Goal: Task Accomplishment & Management: Complete application form

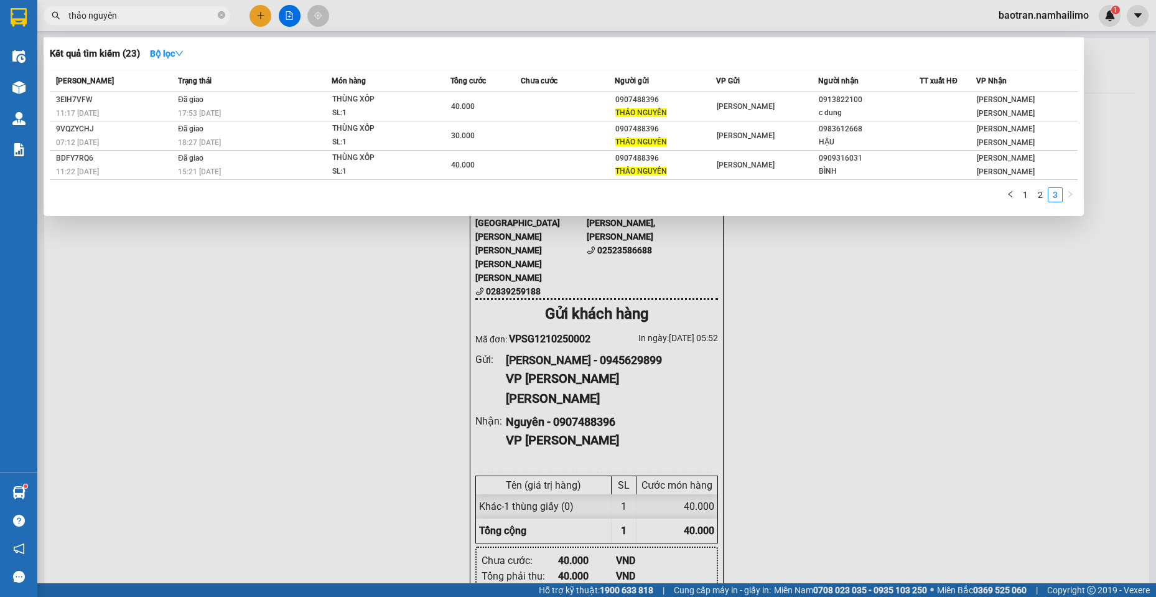
click at [195, 10] on input "thảo nguyên" at bounding box center [141, 16] width 147 height 14
click at [196, 21] on input "thảo nguyên" at bounding box center [141, 16] width 147 height 14
click at [196, 19] on input "thảo nguyên" at bounding box center [141, 16] width 147 height 14
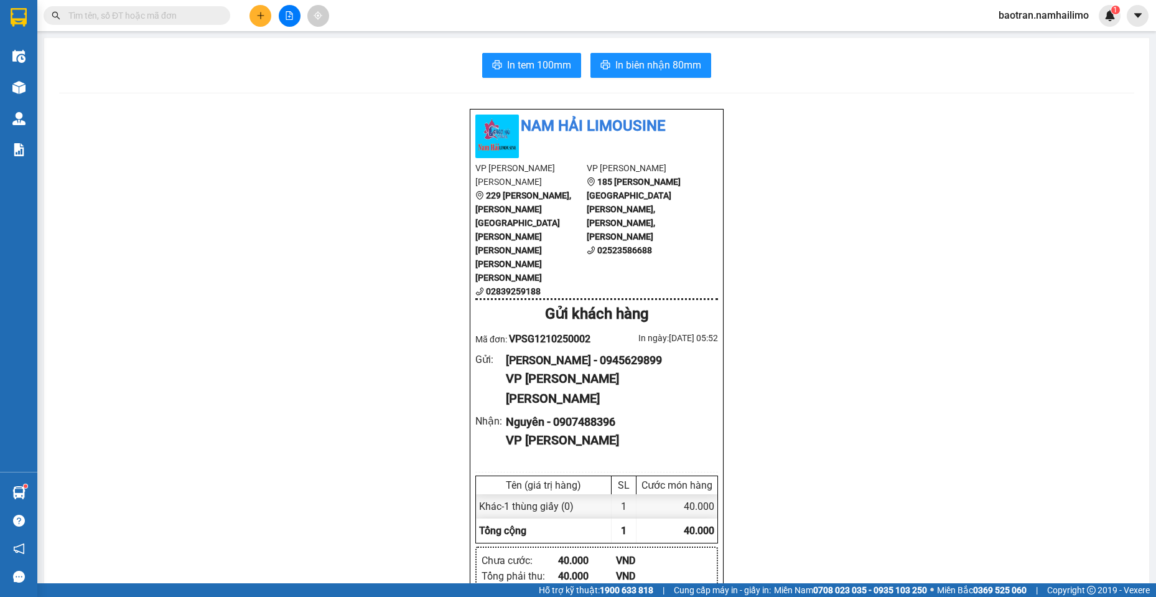
click at [174, 16] on input "text" at bounding box center [141, 16] width 147 height 14
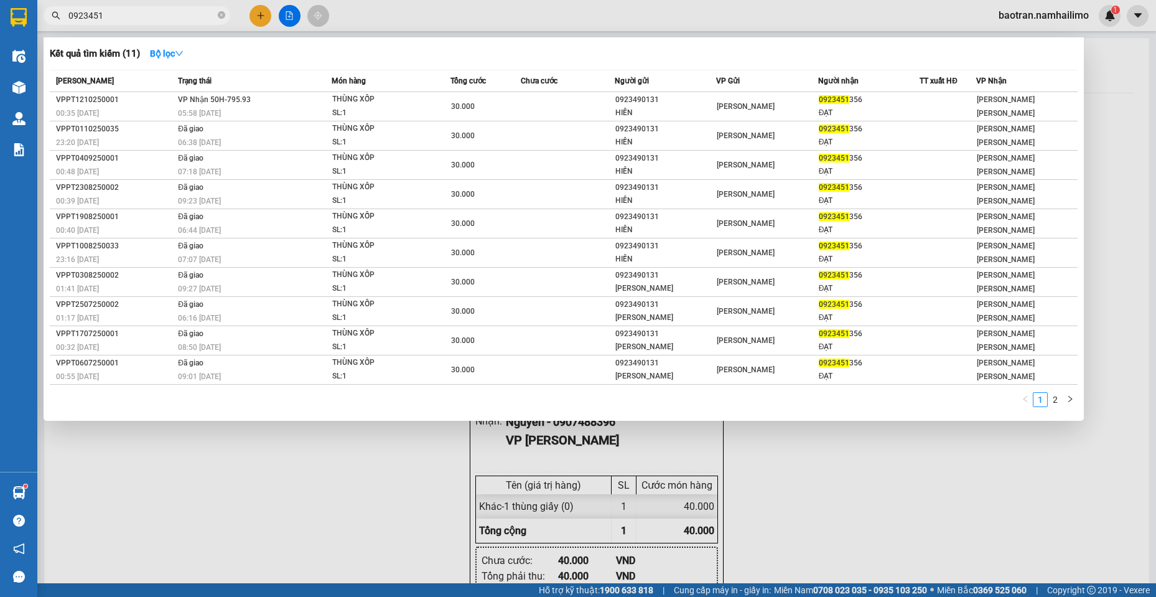
type input "0923451"
drag, startPoint x: 259, startPoint y: 16, endPoint x: 253, endPoint y: 8, distance: 9.7
click at [253, 9] on div at bounding box center [578, 298] width 1156 height 597
click at [253, 8] on button at bounding box center [261, 16] width 22 height 22
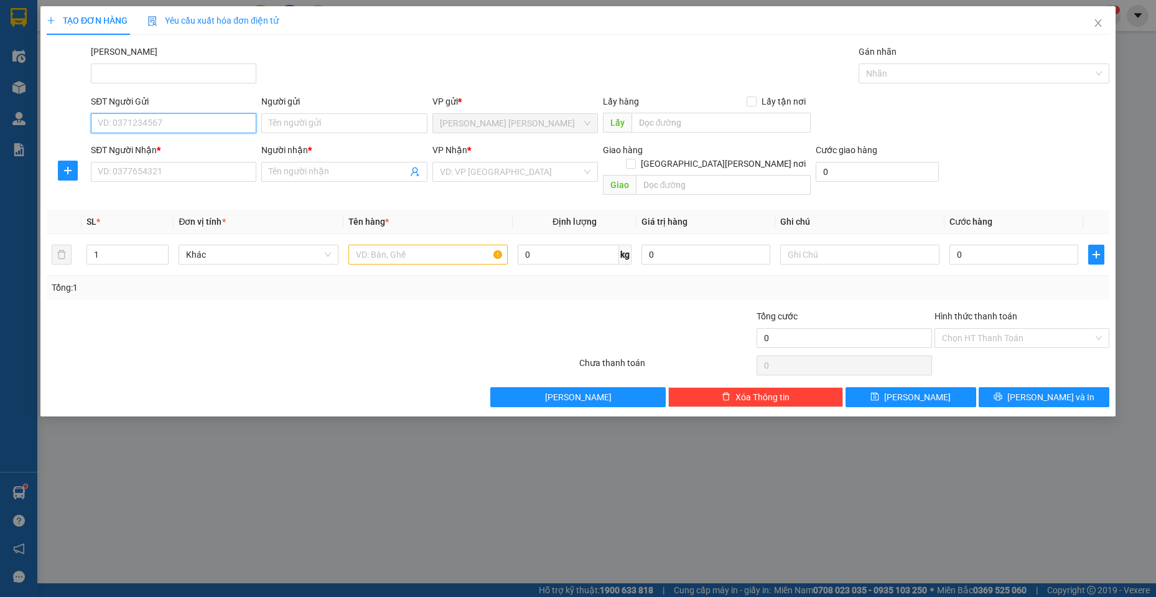
drag, startPoint x: 200, startPoint y: 120, endPoint x: 251, endPoint y: 125, distance: 51.9
click at [201, 122] on input "SĐT Người Gửi" at bounding box center [174, 123] width 166 height 20
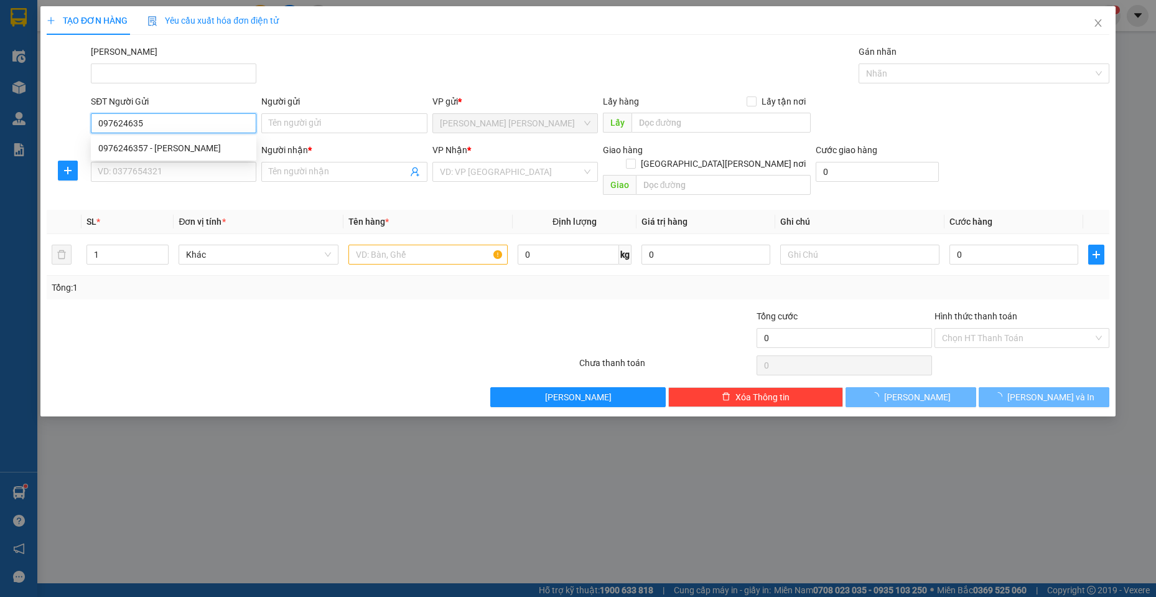
type input "0976246357"
click at [126, 145] on div "0976246357 - [PERSON_NAME]" at bounding box center [173, 148] width 151 height 14
type input "TUYẾT"
type input "0965729432"
type input "nhí"
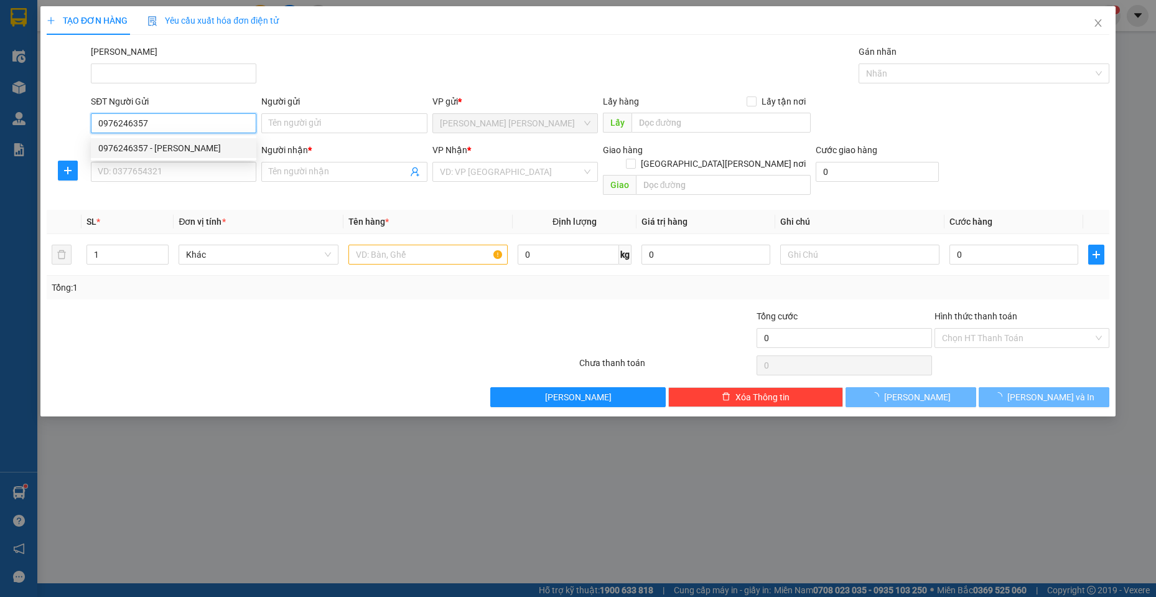
checkbox input "true"
type input "40 [PERSON_NAME][GEOGRAPHIC_DATA][PERSON_NAME]"
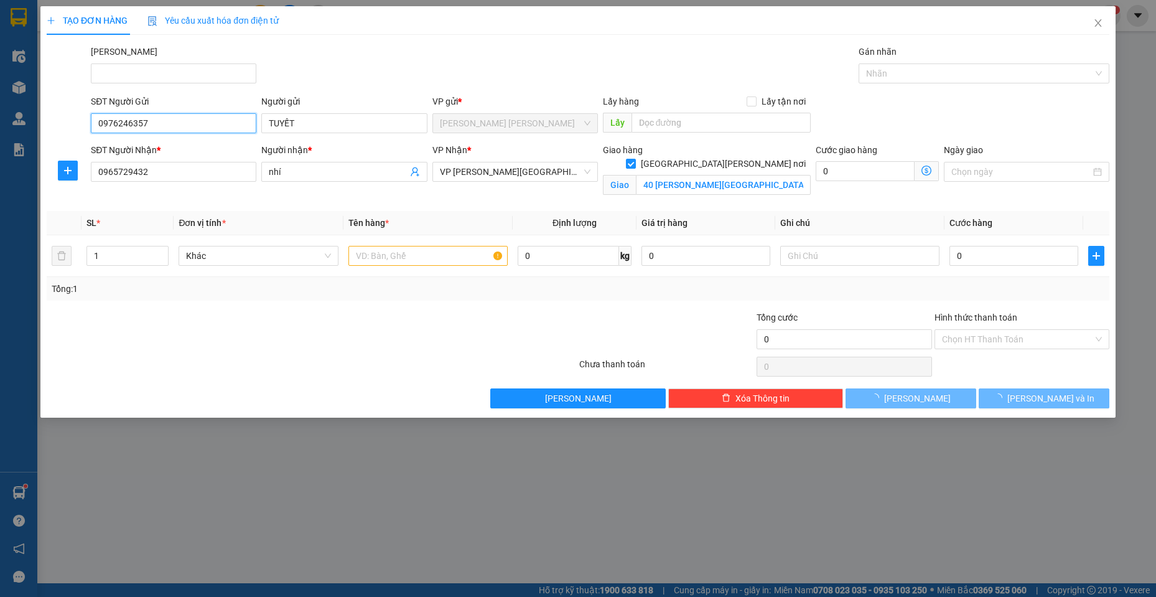
type input "40.000"
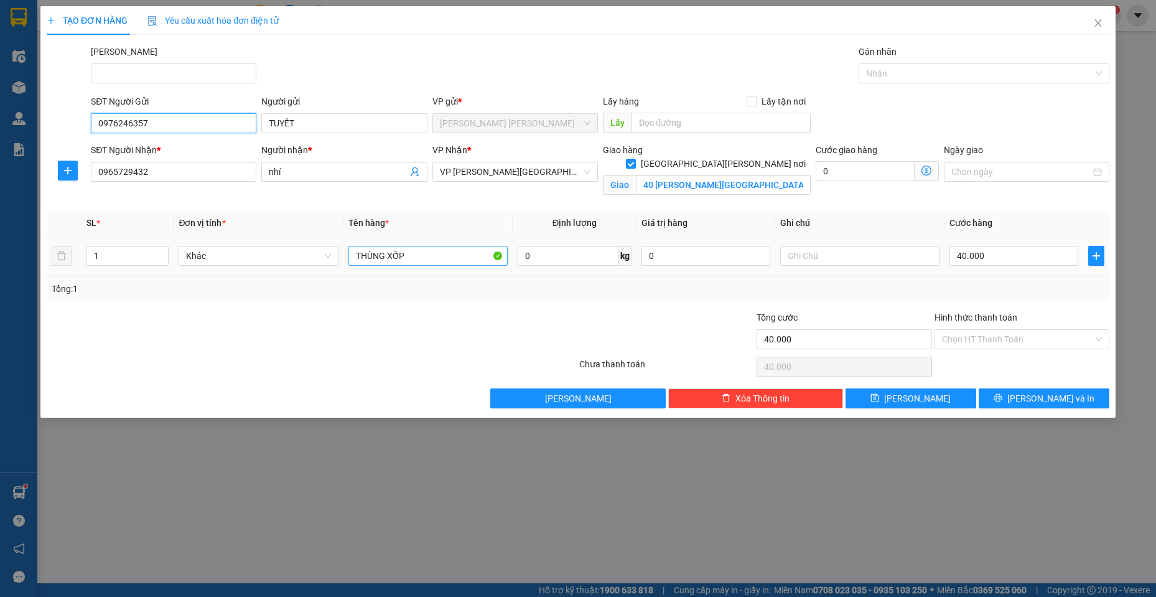
type input "0976246357"
click at [438, 256] on input "THÙNG XỐP" at bounding box center [428, 256] width 160 height 20
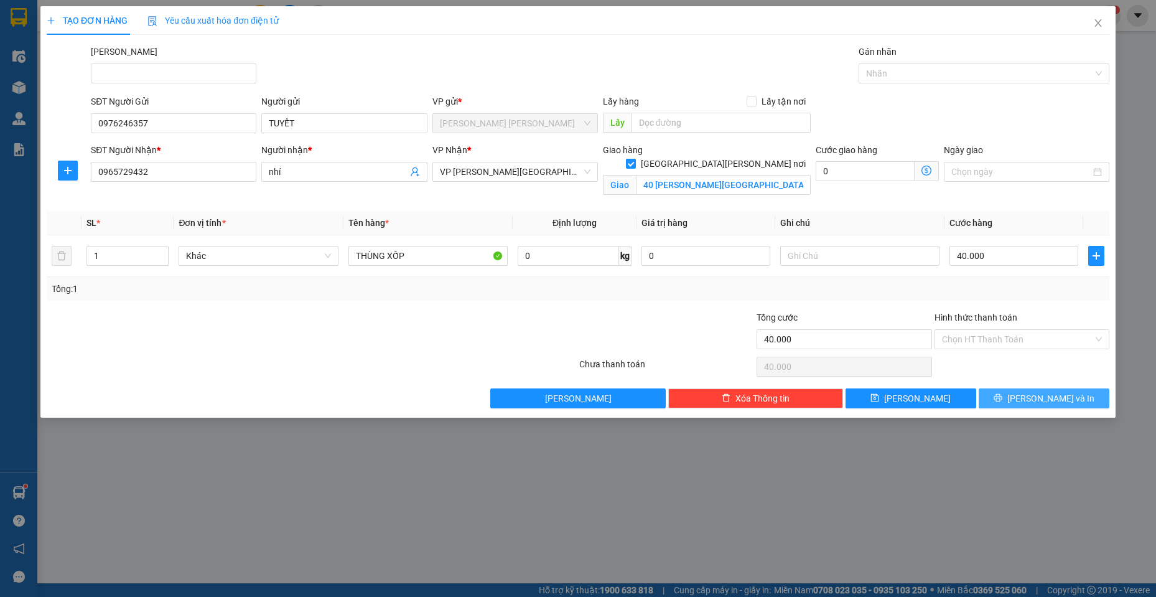
click at [1047, 397] on span "[PERSON_NAME] và In" at bounding box center [1050, 398] width 87 height 14
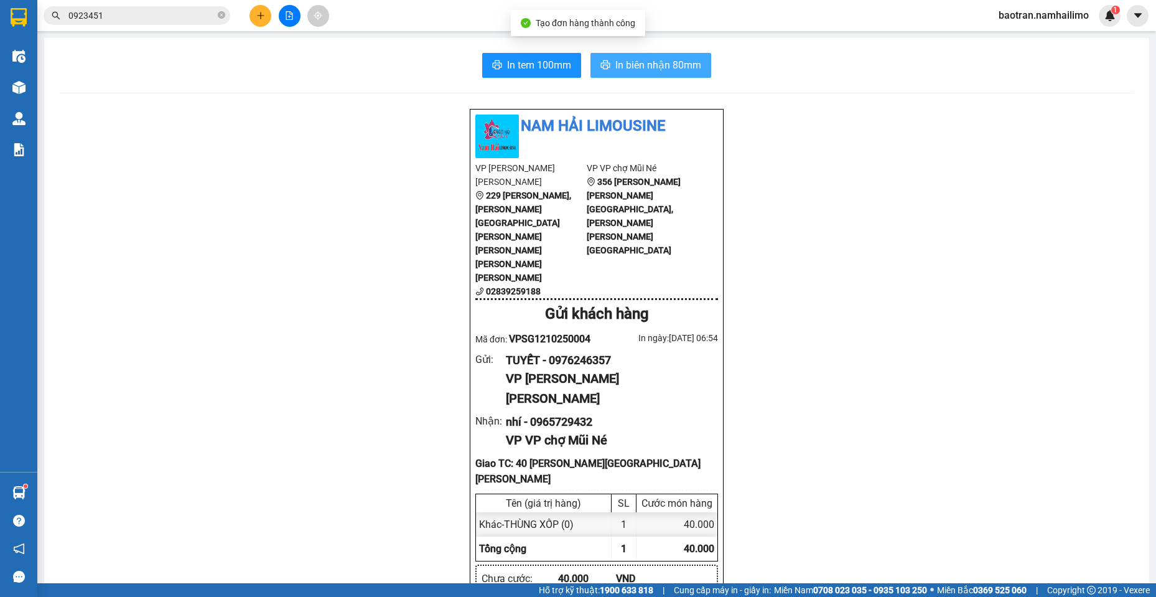
click at [643, 55] on button "In biên nhận 80mm" at bounding box center [651, 65] width 121 height 25
click at [670, 76] on button "In biên nhận 80mm" at bounding box center [651, 65] width 121 height 25
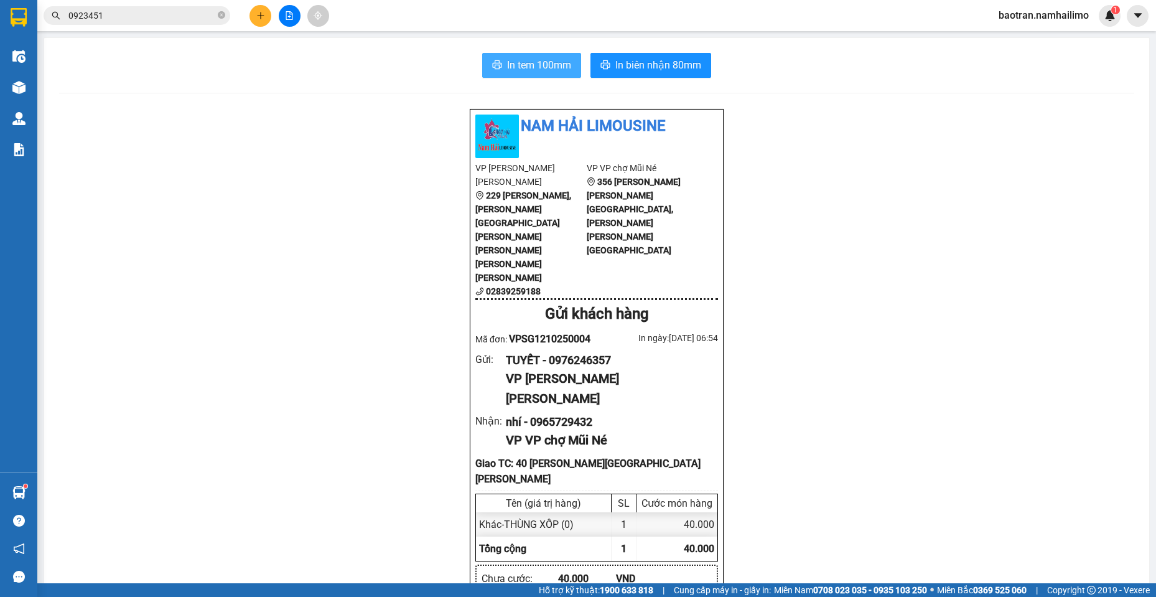
click at [523, 59] on span "In tem 100mm" at bounding box center [539, 65] width 64 height 16
click at [131, 6] on div "Kết quả [PERSON_NAME] ( 11 ) Bộ lọc Mã ĐH Trạng thái Món hàng [PERSON_NAME] [PE…" at bounding box center [121, 16] width 243 height 22
click at [133, 5] on div "Kết quả [PERSON_NAME] ( 11 ) Bộ lọc Mã ĐH Trạng thái Món hàng [PERSON_NAME] [PE…" at bounding box center [121, 16] width 243 height 22
click at [133, 6] on div "Kết quả [PERSON_NAME] ( 11 ) Bộ lọc Mã ĐH Trạng thái Món hàng [PERSON_NAME] [PE…" at bounding box center [121, 16] width 243 height 22
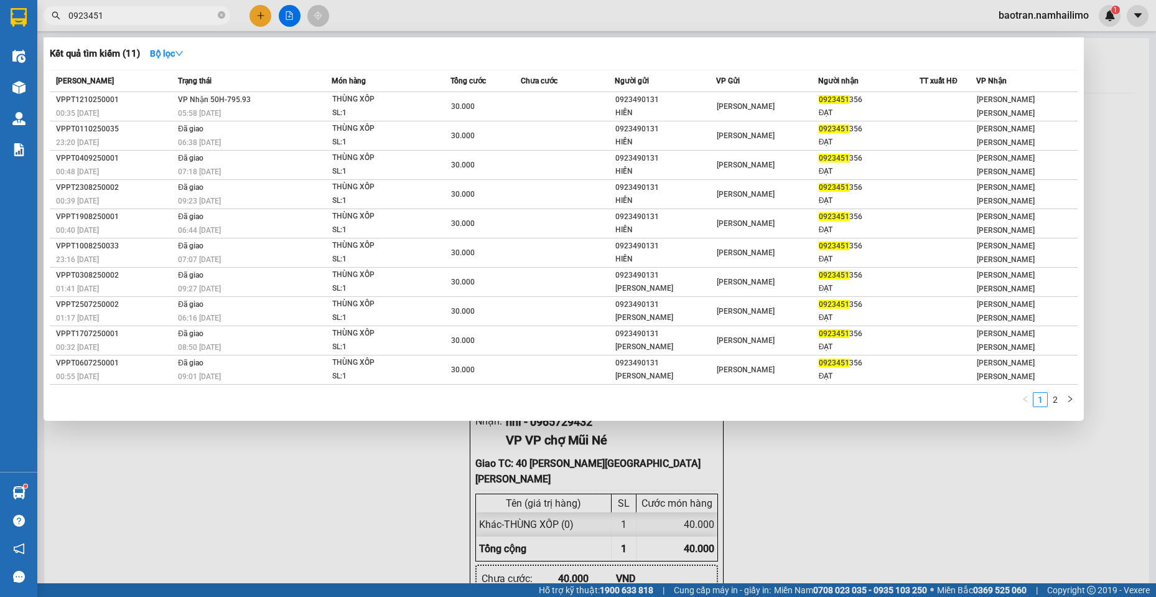
drag, startPoint x: 222, startPoint y: 14, endPoint x: 183, endPoint y: 14, distance: 38.6
click at [209, 14] on span "0923451" at bounding box center [137, 15] width 187 height 19
click at [172, 12] on input "0923451" at bounding box center [141, 16] width 147 height 14
click at [221, 15] on icon "close-circle" at bounding box center [221, 14] width 7 height 7
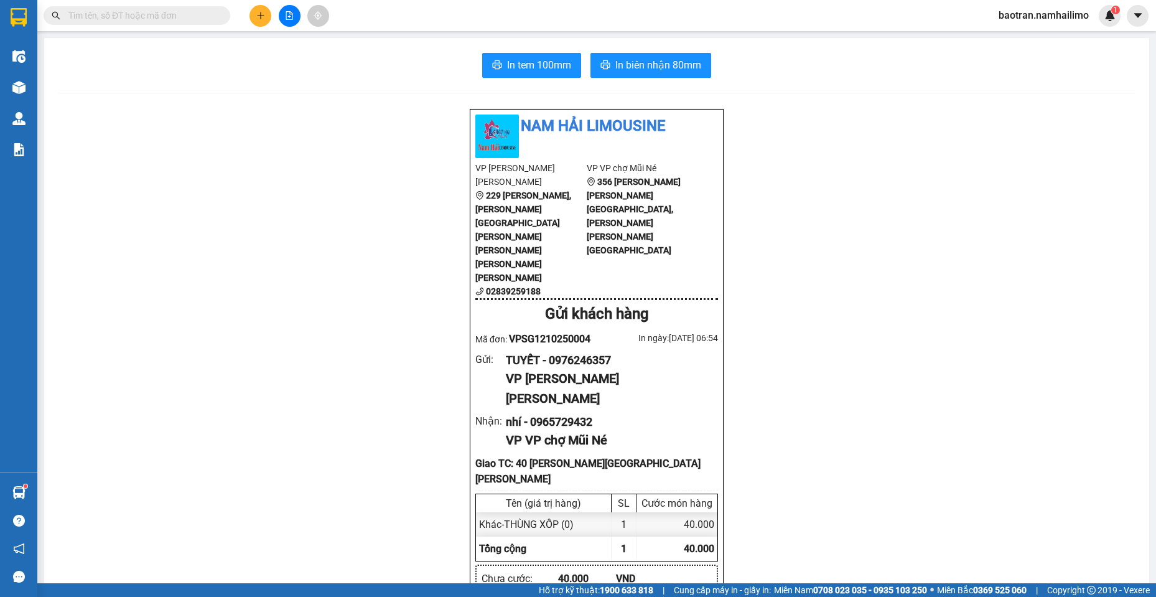
click at [175, 12] on input "text" at bounding box center [141, 16] width 147 height 14
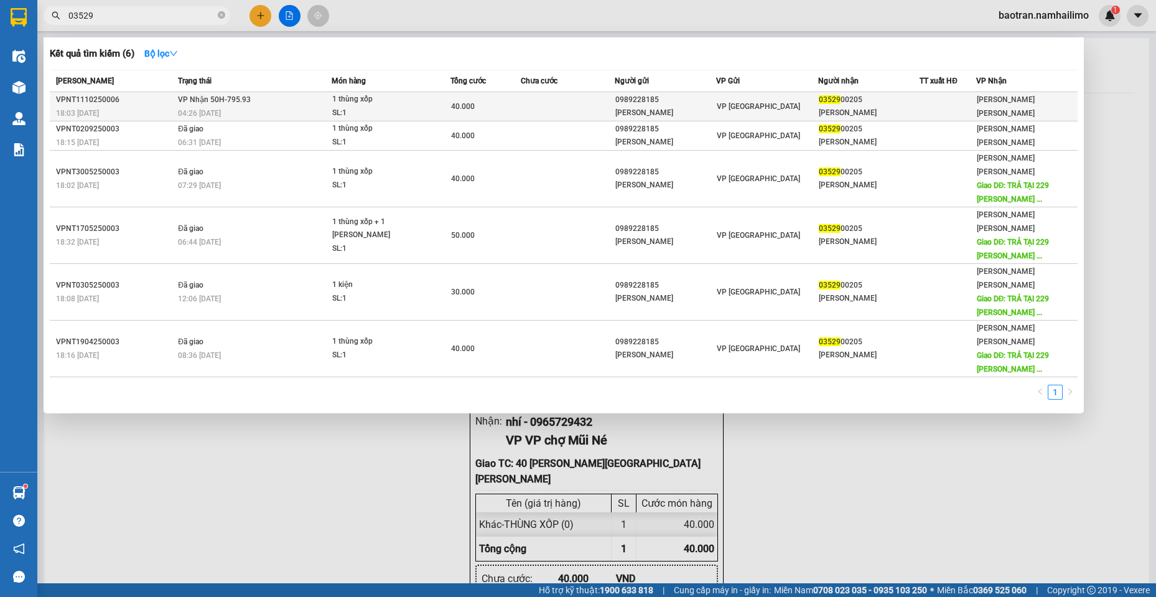
type input "03529"
click at [425, 101] on div "1 thùng xốp" at bounding box center [378, 100] width 93 height 14
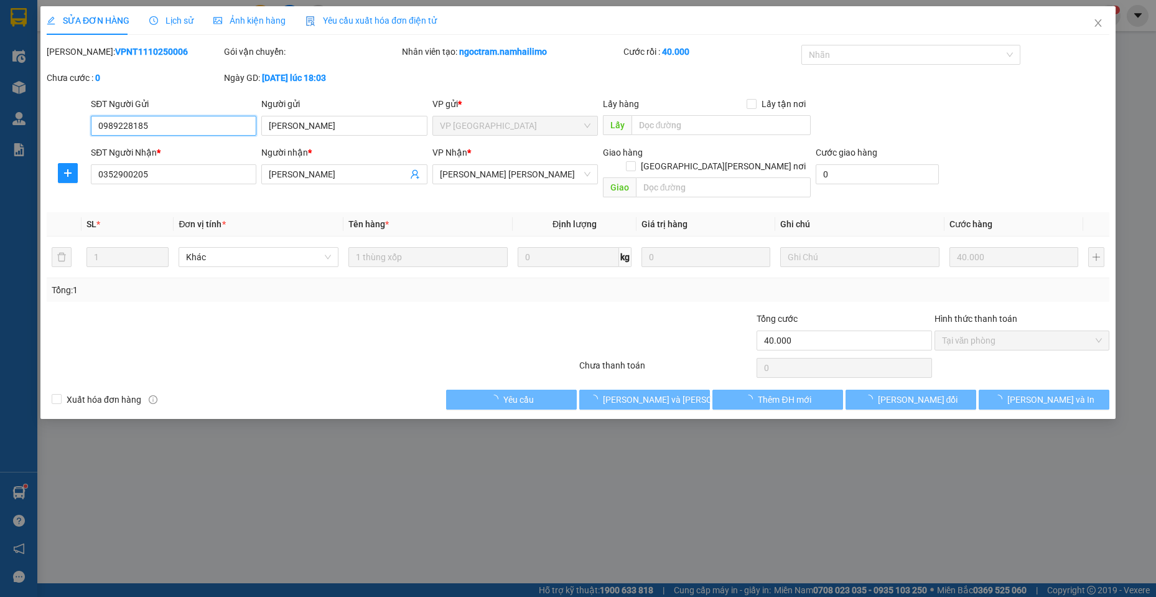
type input "0989228185"
type input "[PERSON_NAME]"
type input "0352900205"
type input "[PERSON_NAME]"
type input "40.000"
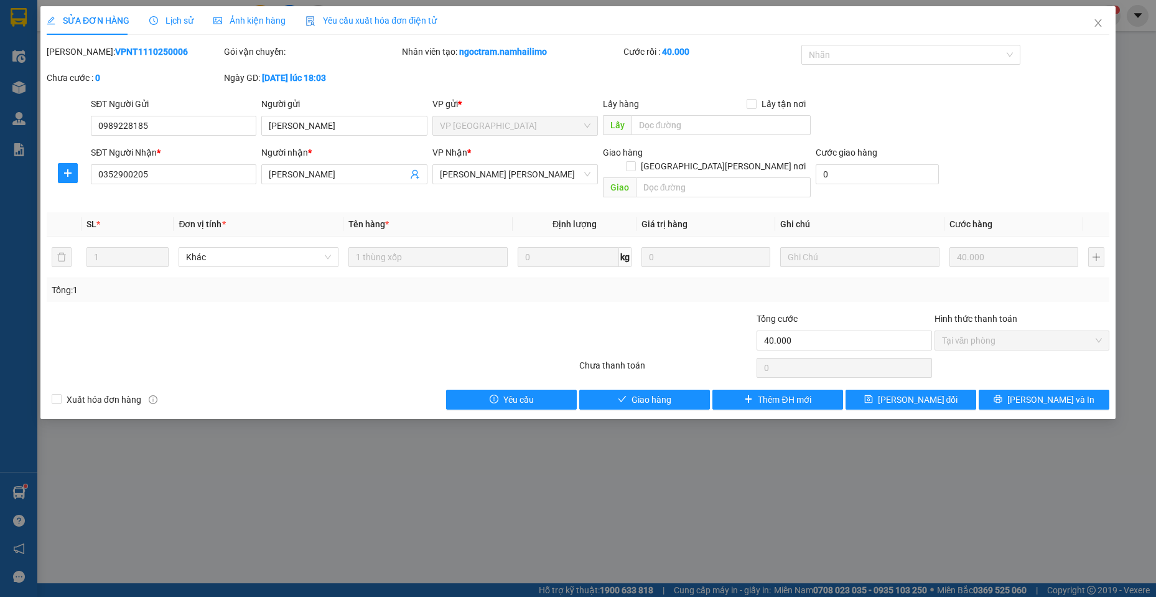
click at [650, 396] on div "SỬA ĐƠN HÀNG Lịch sử [PERSON_NAME] hàng Yêu cầu xuất [PERSON_NAME] điện tử Tota…" at bounding box center [577, 212] width 1075 height 413
click at [648, 395] on button "Giao hàng" at bounding box center [644, 400] width 131 height 20
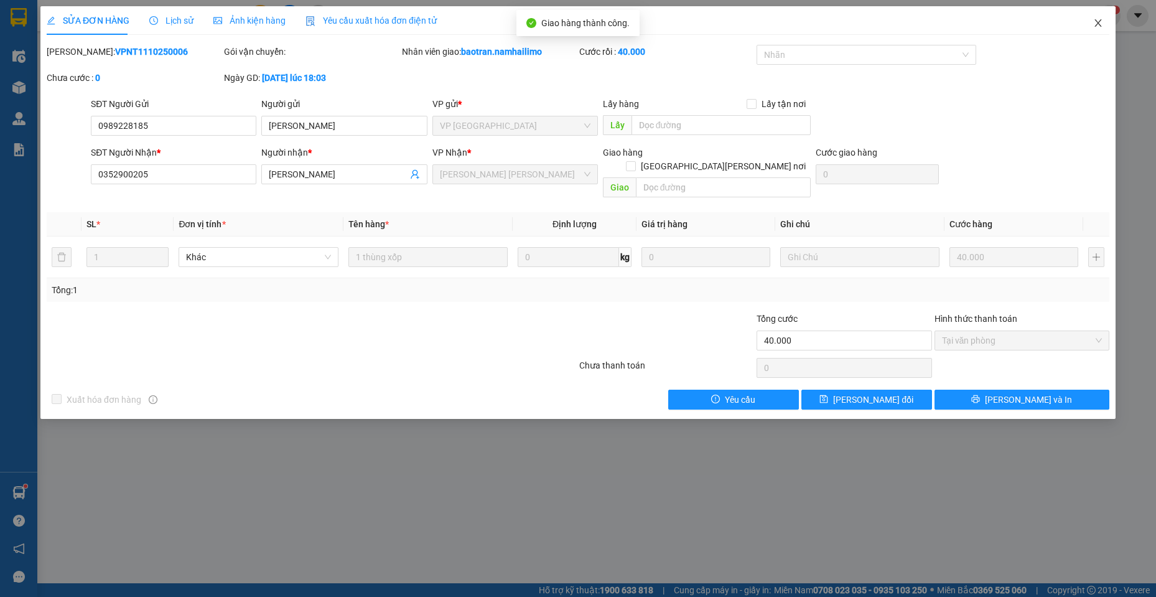
click at [1098, 22] on icon "close" at bounding box center [1098, 22] width 7 height 7
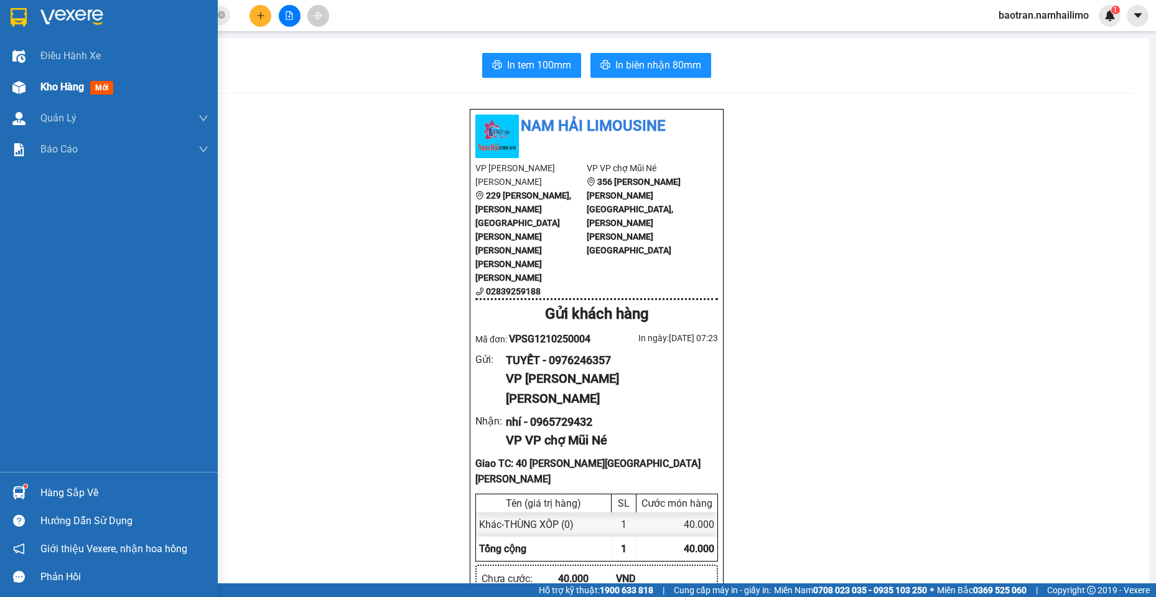
drag, startPoint x: 19, startPoint y: 86, endPoint x: 37, endPoint y: 78, distance: 19.2
click at [19, 86] on img at bounding box center [18, 87] width 13 height 13
